Goal: Task Accomplishment & Management: Use online tool/utility

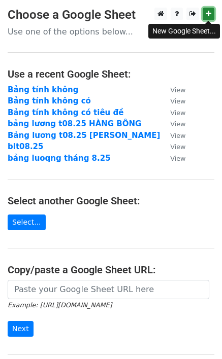
click at [210, 15] on icon at bounding box center [208, 13] width 6 height 7
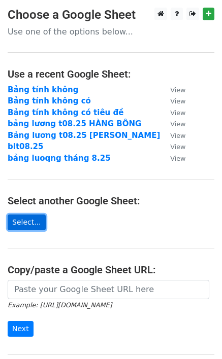
click at [35, 228] on link "Select..." at bounding box center [27, 222] width 38 height 16
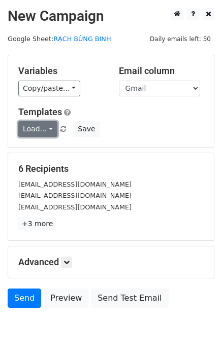
click at [37, 131] on link "Load..." at bounding box center [37, 129] width 39 height 16
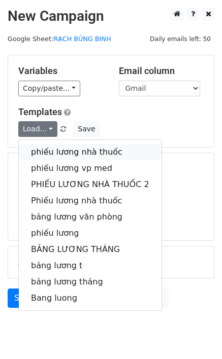
click at [63, 150] on link "phiếu lương nhà thuốc" at bounding box center [90, 152] width 142 height 16
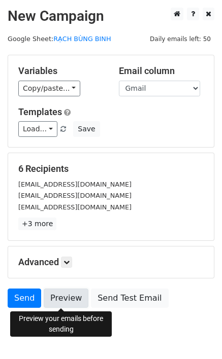
click at [57, 302] on link "Preview" at bounding box center [66, 297] width 45 height 19
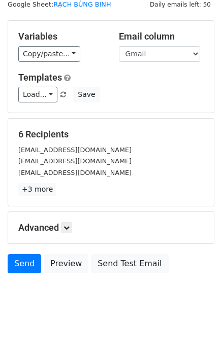
scroll to position [35, 0]
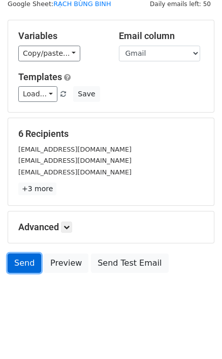
drag, startPoint x: 21, startPoint y: 266, endPoint x: 15, endPoint y: 262, distance: 7.0
click at [21, 266] on link "Send" at bounding box center [24, 263] width 33 height 19
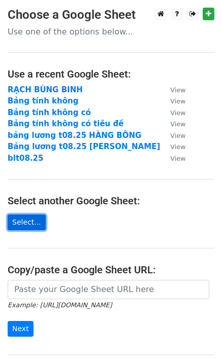
click at [25, 227] on link "Select..." at bounding box center [27, 222] width 38 height 16
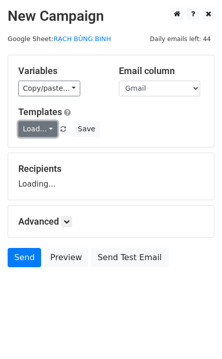
click at [43, 126] on link "Load..." at bounding box center [37, 129] width 39 height 16
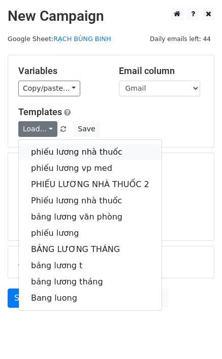
click at [61, 152] on link "phiếu lương nhà thuốc" at bounding box center [90, 152] width 142 height 16
